Goal: Book appointment/travel/reservation

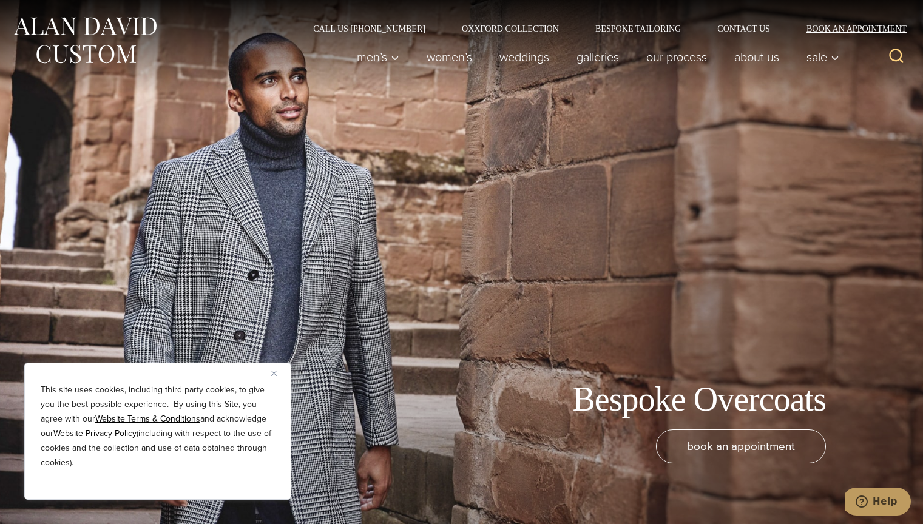
click at [849, 29] on link "Book an Appointment" at bounding box center [849, 28] width 123 height 8
